Goal: Task Accomplishment & Management: Check status

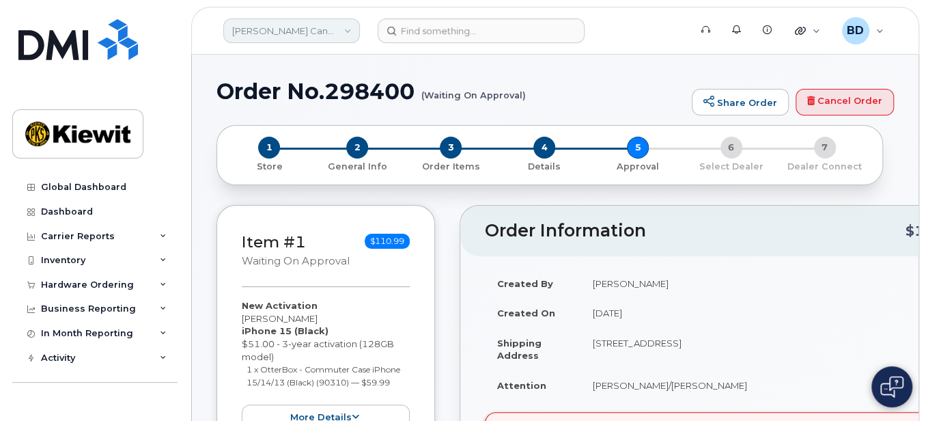
click at [352, 30] on link "Kiewit Canada Inc" at bounding box center [291, 30] width 137 height 25
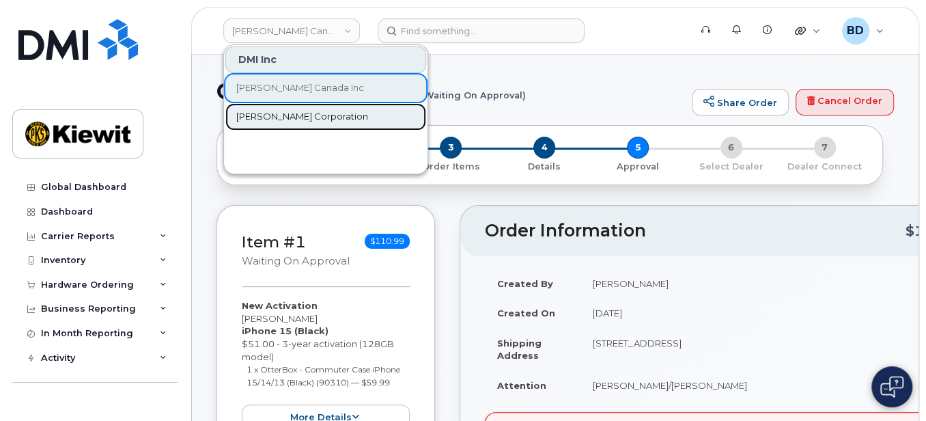
click at [283, 118] on span "[PERSON_NAME] Corporation" at bounding box center [302, 117] width 132 height 14
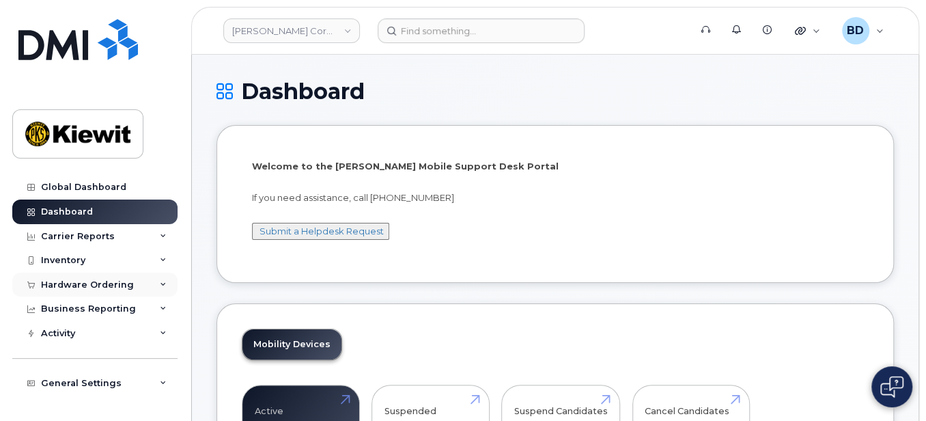
click at [160, 284] on icon at bounding box center [163, 284] width 7 height 7
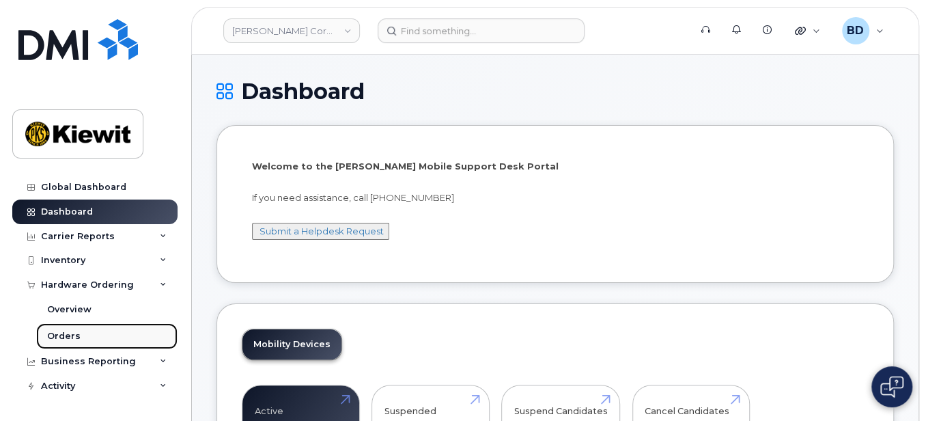
click at [85, 335] on link "Orders" at bounding box center [106, 336] width 141 height 26
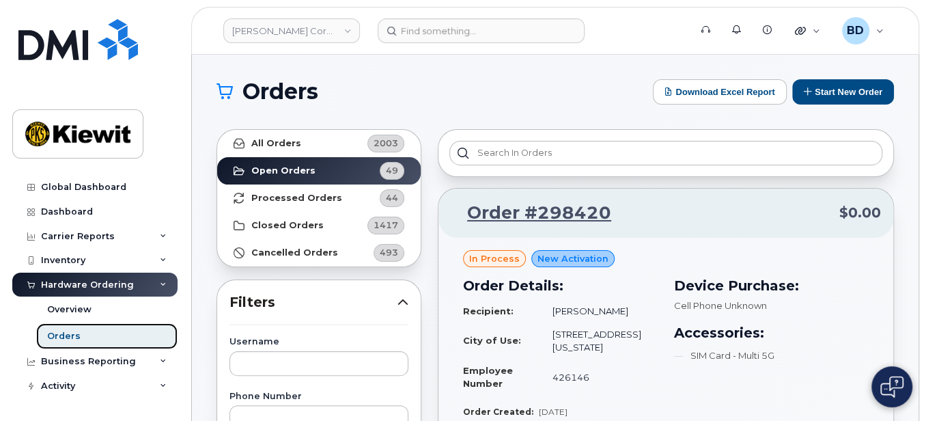
scroll to position [182, 0]
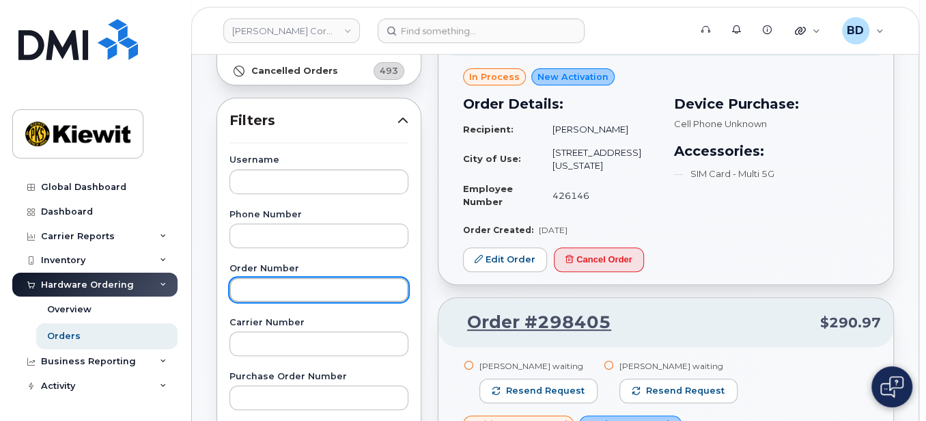
click at [262, 288] on input "text" at bounding box center [318, 289] width 179 height 25
paste input "298317"
type input "298317"
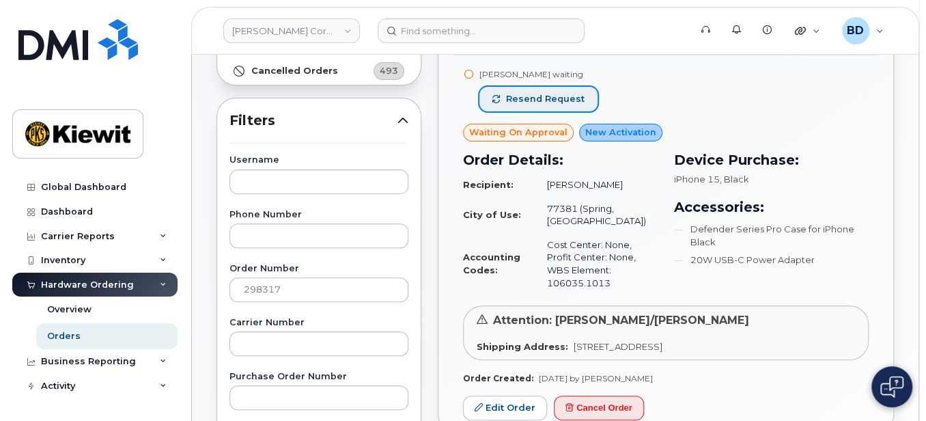
click at [533, 98] on span "Resend request" at bounding box center [545, 99] width 79 height 12
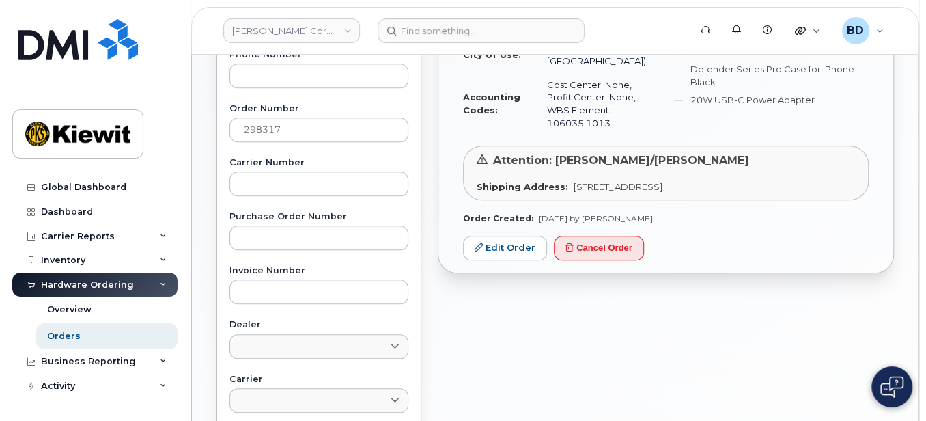
scroll to position [364, 0]
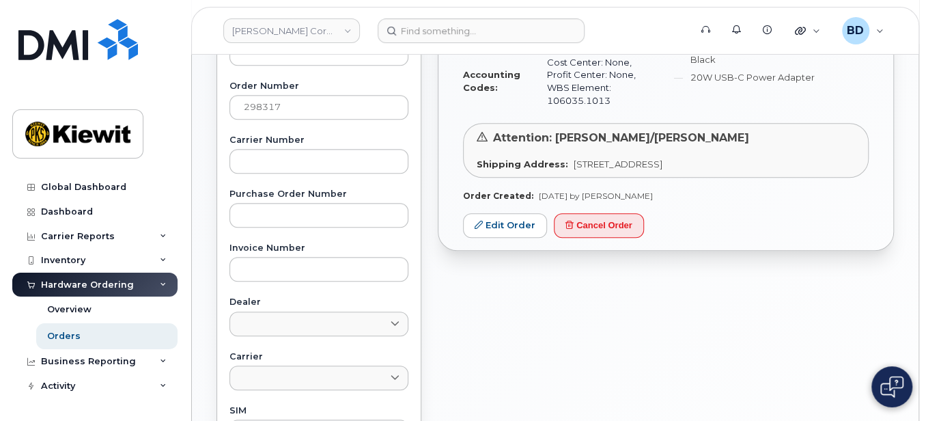
click at [746, 92] on div "Device Purchase: iPhone 15 , Black Accessories: Defender Series Pro Case for iP…" at bounding box center [771, 39] width 211 height 161
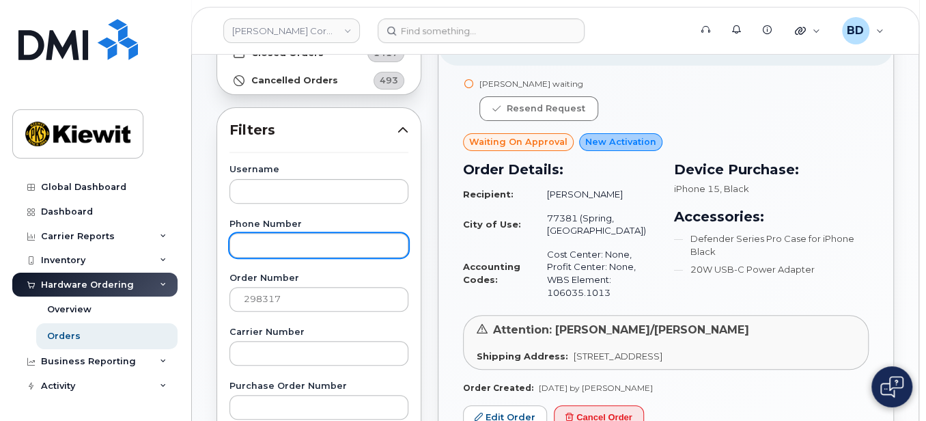
scroll to position [182, 0]
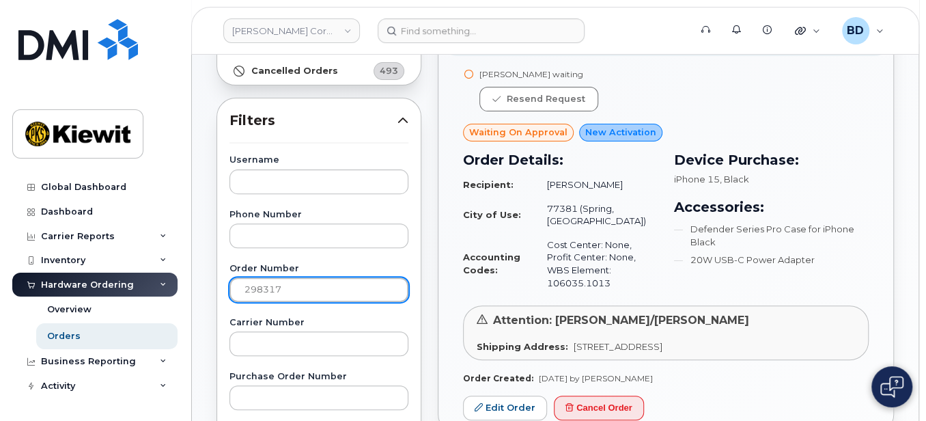
drag, startPoint x: 229, startPoint y: 282, endPoint x: 264, endPoint y: 114, distance: 171.6
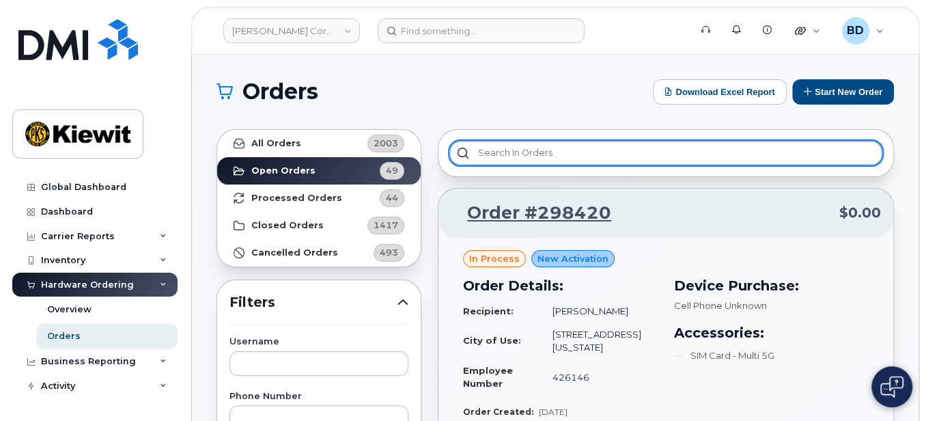
click at [490, 152] on input "text" at bounding box center [665, 153] width 433 height 25
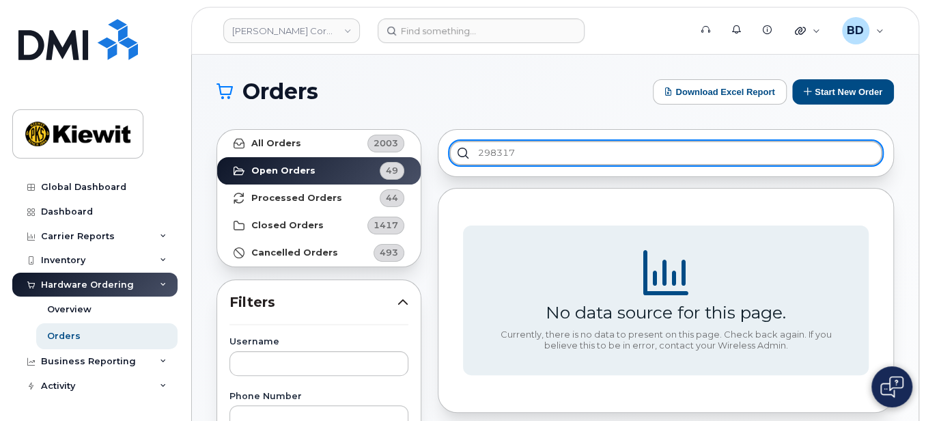
type input "298317"
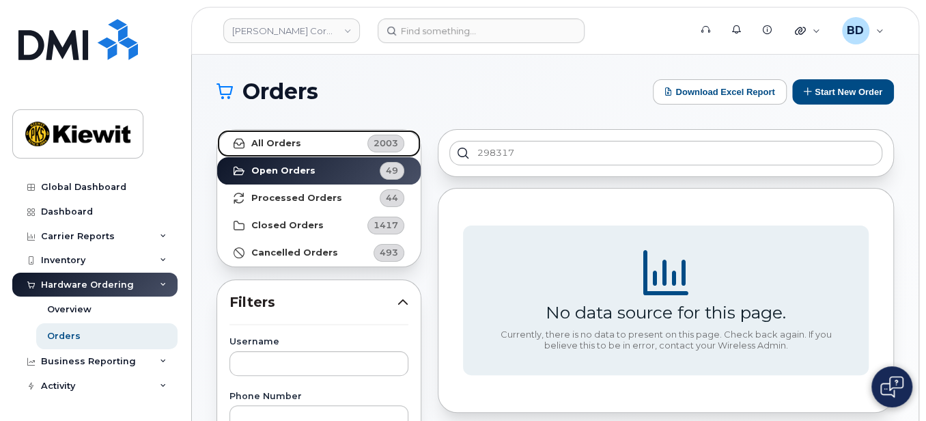
click at [269, 146] on strong "All Orders" at bounding box center [276, 143] width 50 height 11
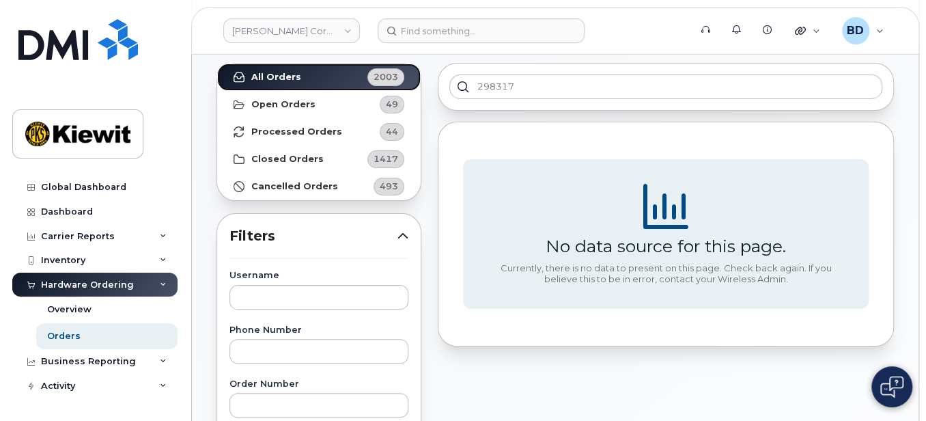
scroll to position [91, 0]
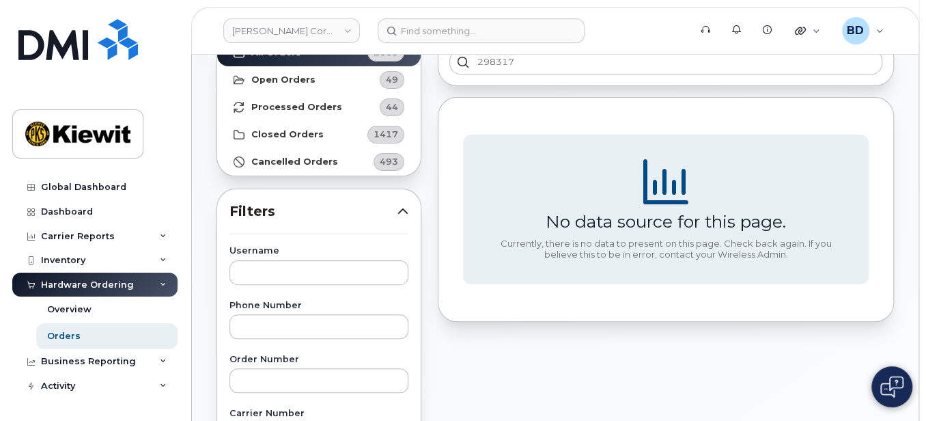
drag, startPoint x: 484, startPoint y: 55, endPoint x: 361, endPoint y: 48, distance: 123.8
click at [361, 48] on header "Kiewit Corporation Support Alerts Knowledge Base Quicklinks Suspend / Cancel De…" at bounding box center [555, 31] width 728 height 48
click at [235, 377] on input "text" at bounding box center [318, 380] width 179 height 25
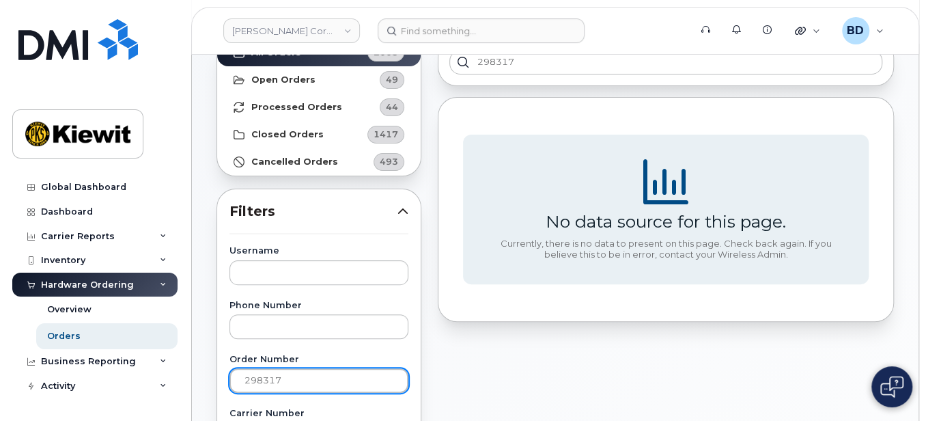
type input "298317"
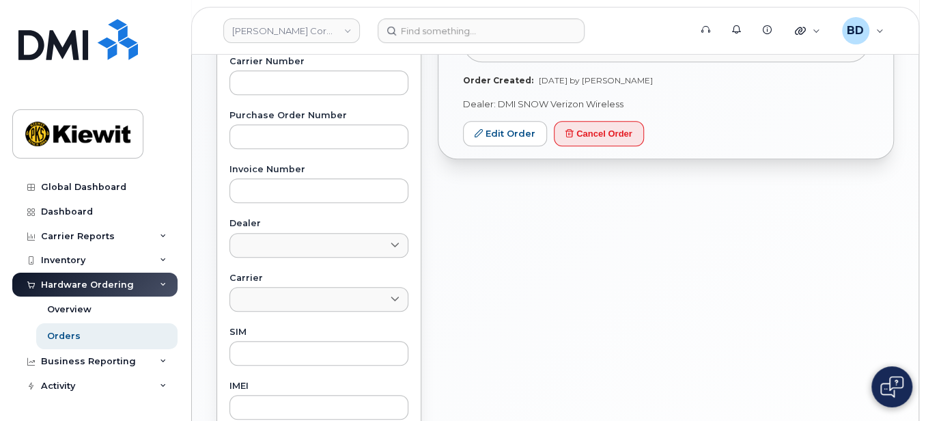
scroll to position [455, 0]
